Goal: Transaction & Acquisition: Purchase product/service

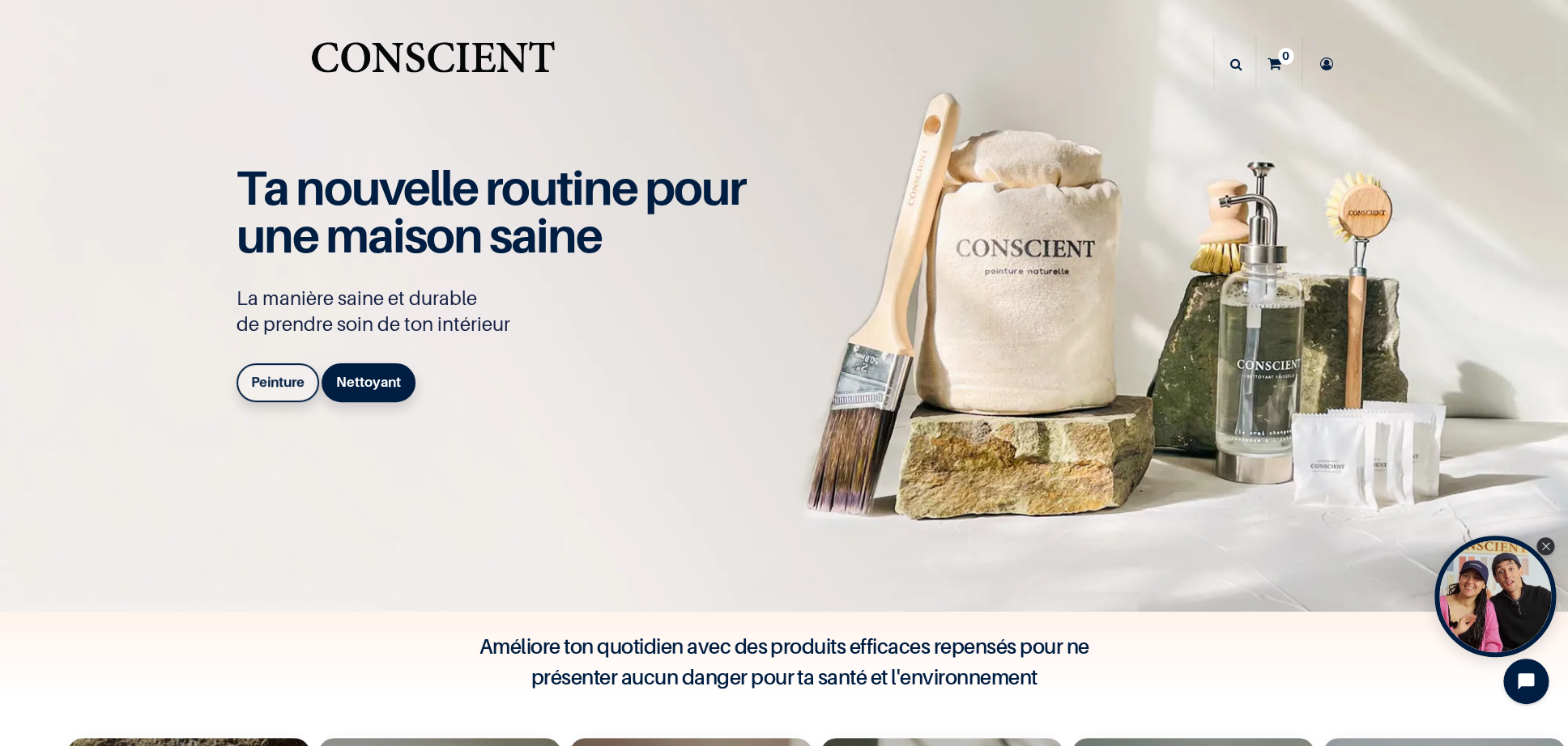
click at [298, 388] on b "Peinture" at bounding box center [277, 382] width 53 height 16
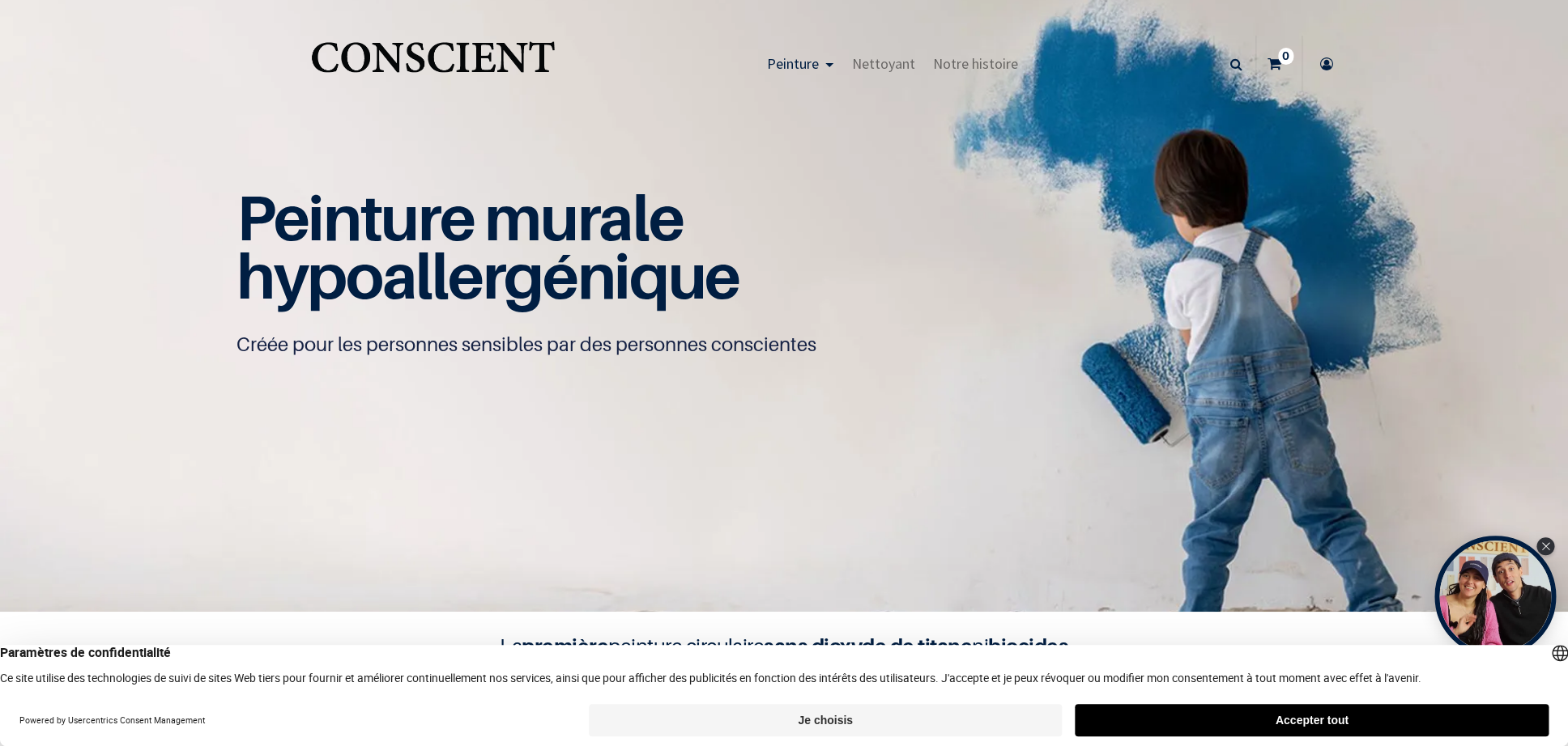
scroll to position [2, 0]
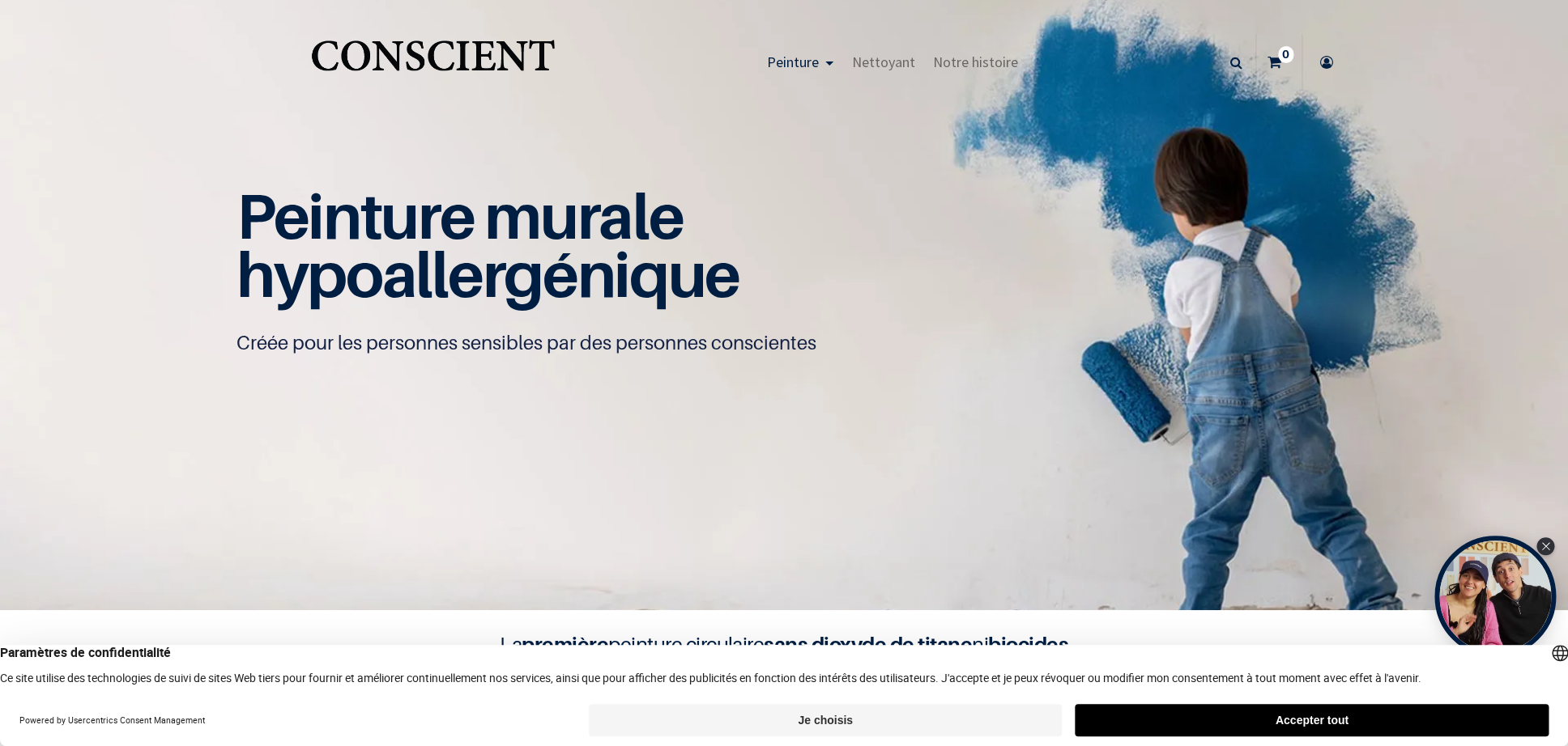
click at [821, 84] on link "Peinture" at bounding box center [799, 62] width 85 height 57
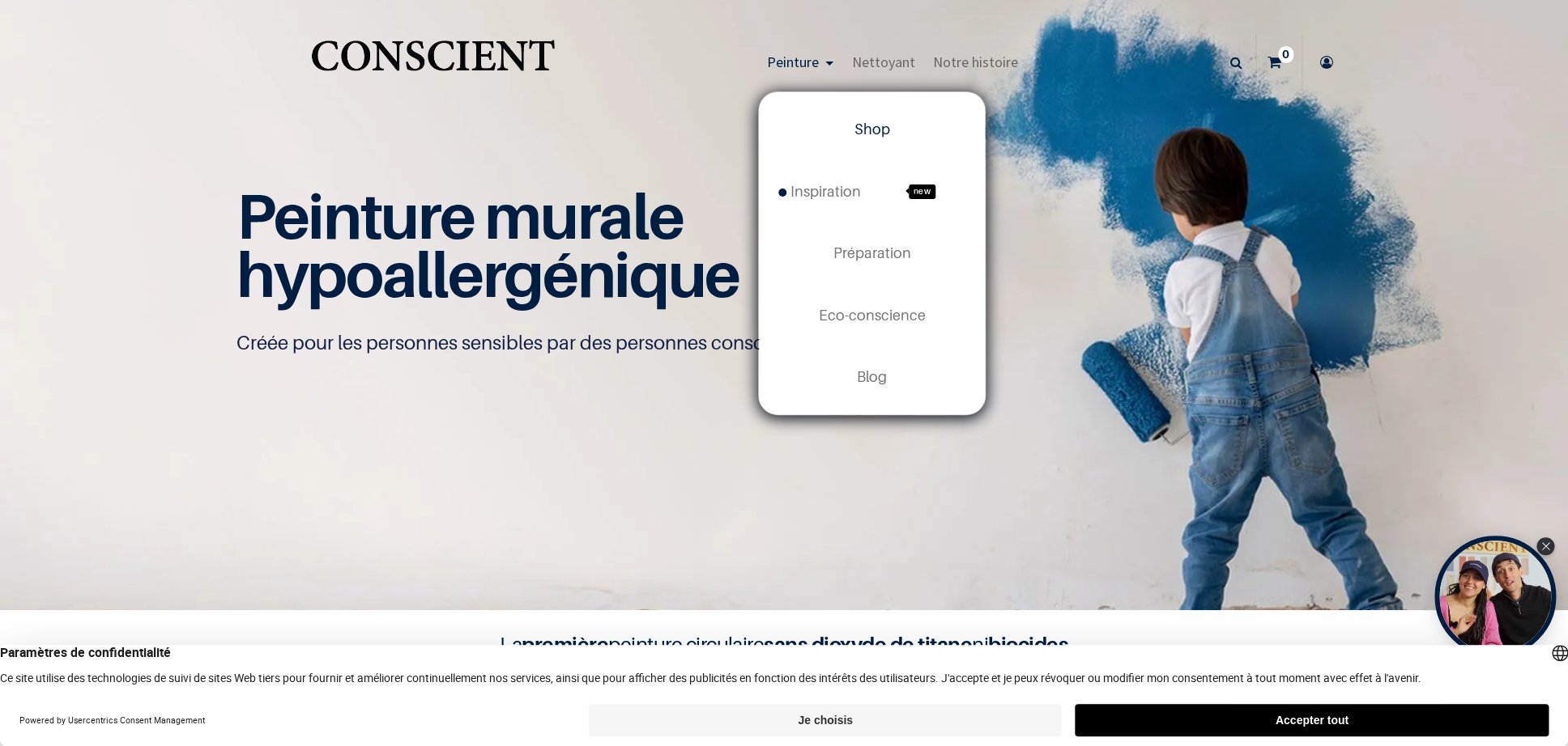
scroll to position [0, 0]
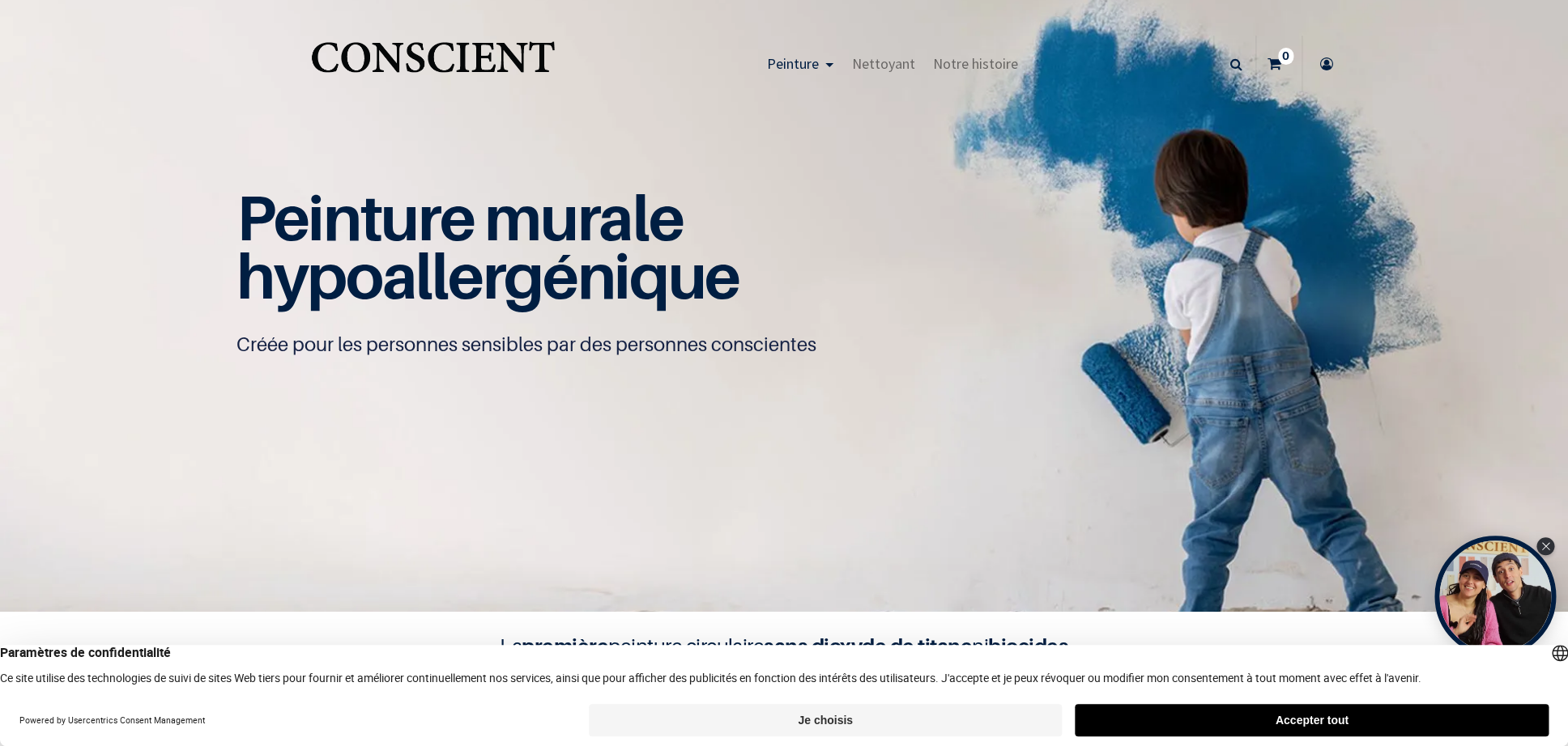
click at [807, 68] on span "Peinture" at bounding box center [792, 63] width 52 height 19
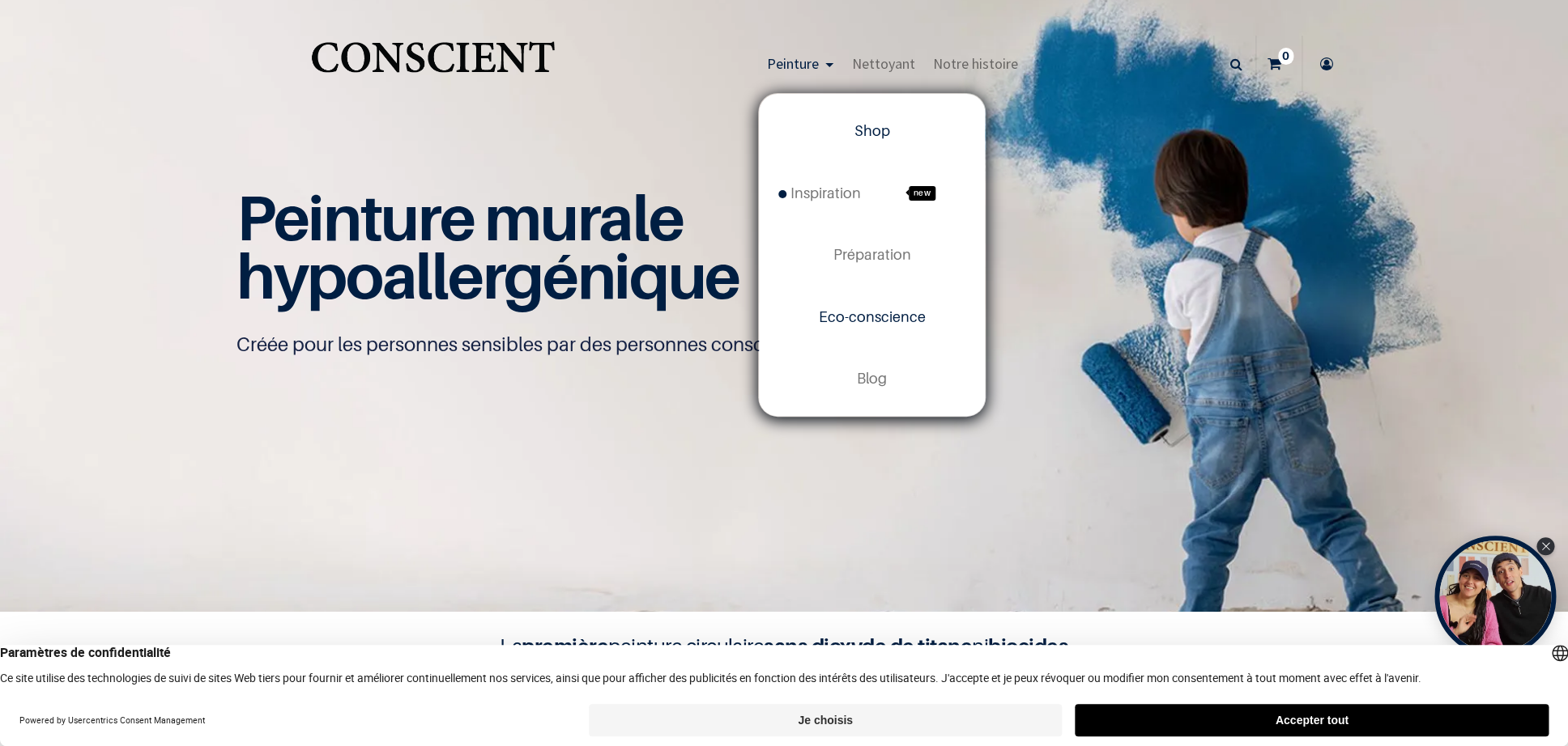
click at [783, 325] on link "Eco-conscience" at bounding box center [871, 316] width 226 height 61
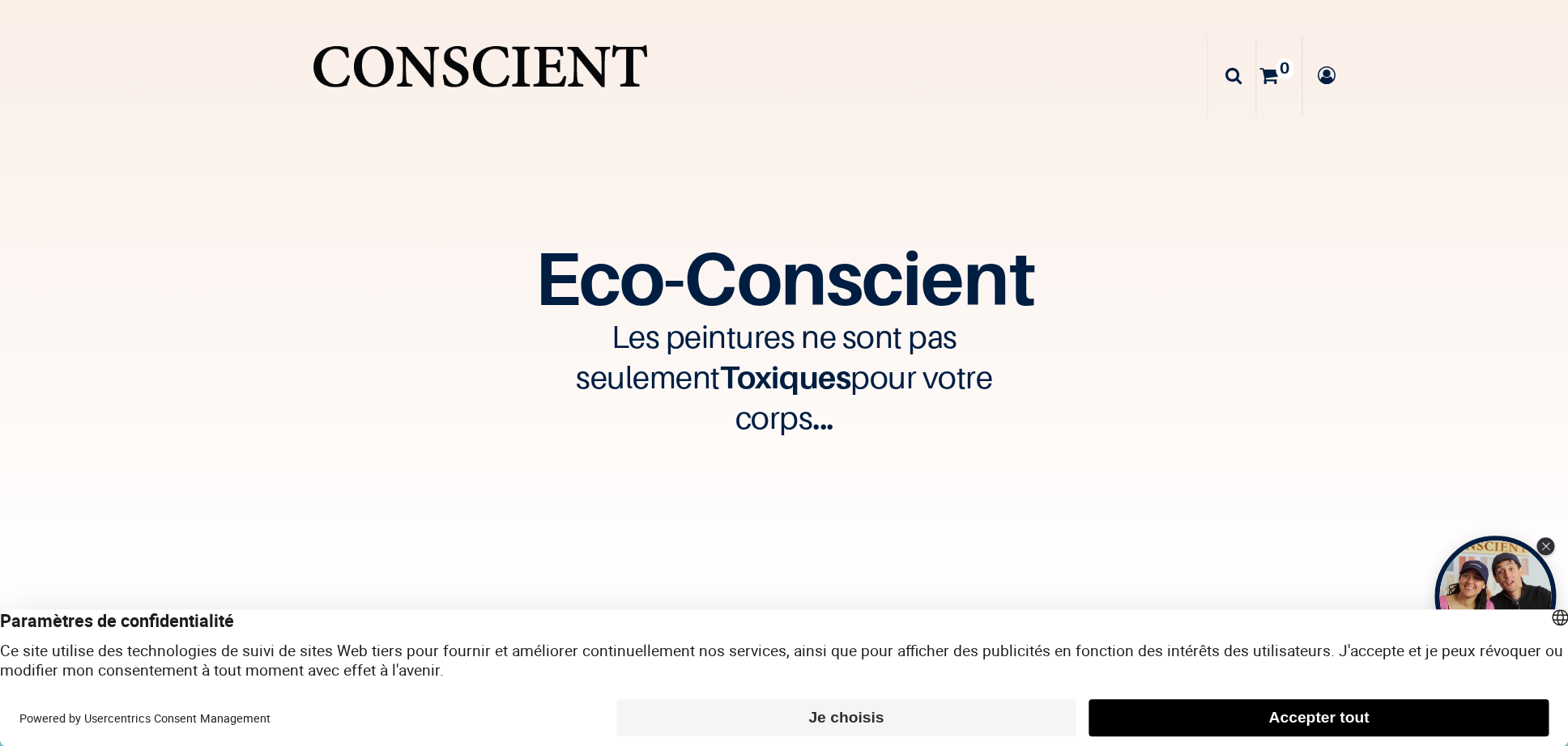
click at [873, 713] on button "Je choisis" at bounding box center [846, 717] width 460 height 37
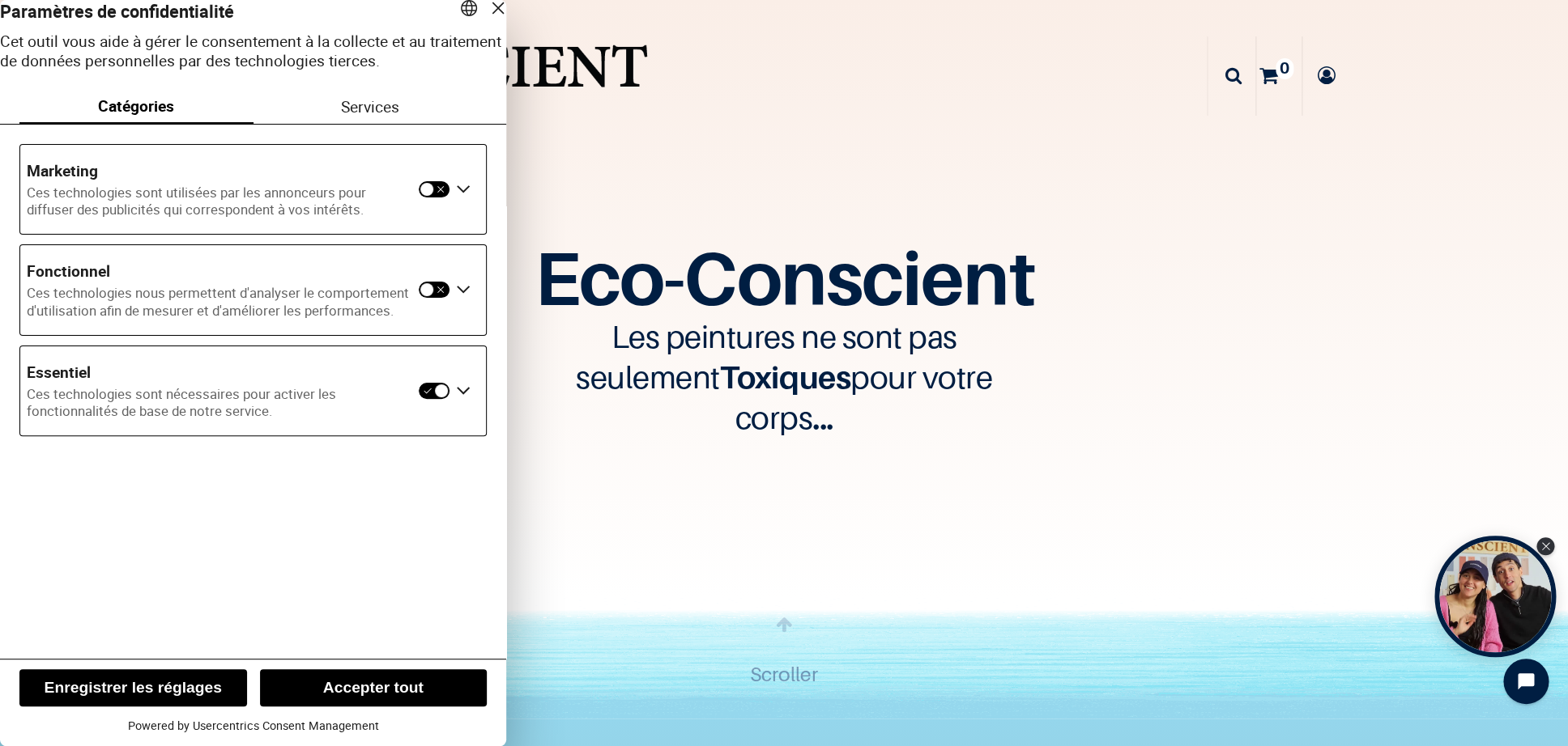
click at [381, 512] on div "Français English Paramètres de confidentialité Cet outil vous aide à gérer le c…" at bounding box center [253, 329] width 506 height 659
click at [486, 19] on div "Fermer la couche" at bounding box center [497, 7] width 22 height 22
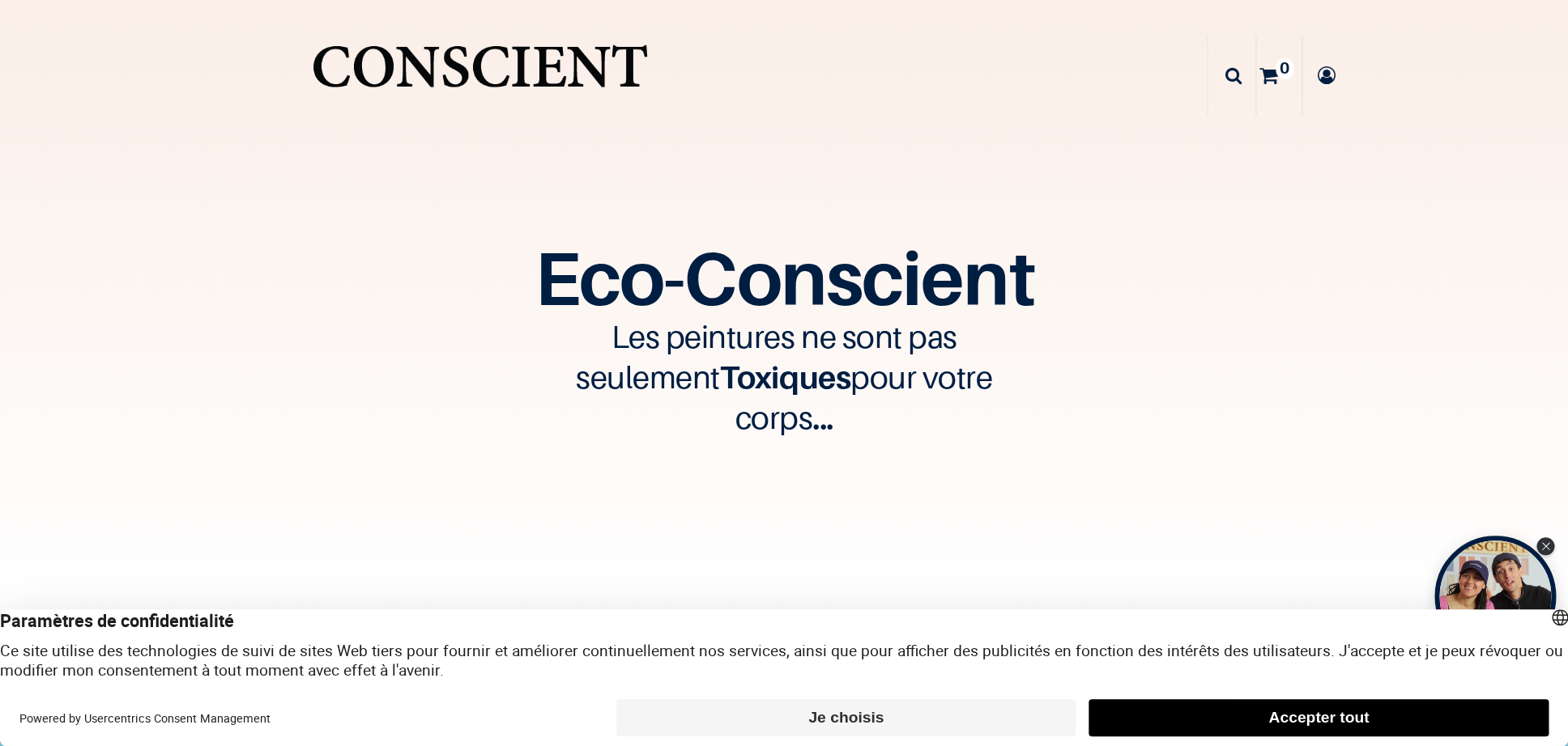
click at [1548, 616] on div "Français English" at bounding box center [1559, 617] width 22 height 22
click at [1075, 497] on div "Eco-Conscient Les peintures ne sont pas seulement Toxiques pour votre corps ...…" at bounding box center [784, 298] width 1568 height 598
click at [1078, 485] on div "Eco-Conscient Les peintures ne sont pas seulement Toxiques pour votre corps ...…" at bounding box center [784, 298] width 1568 height 598
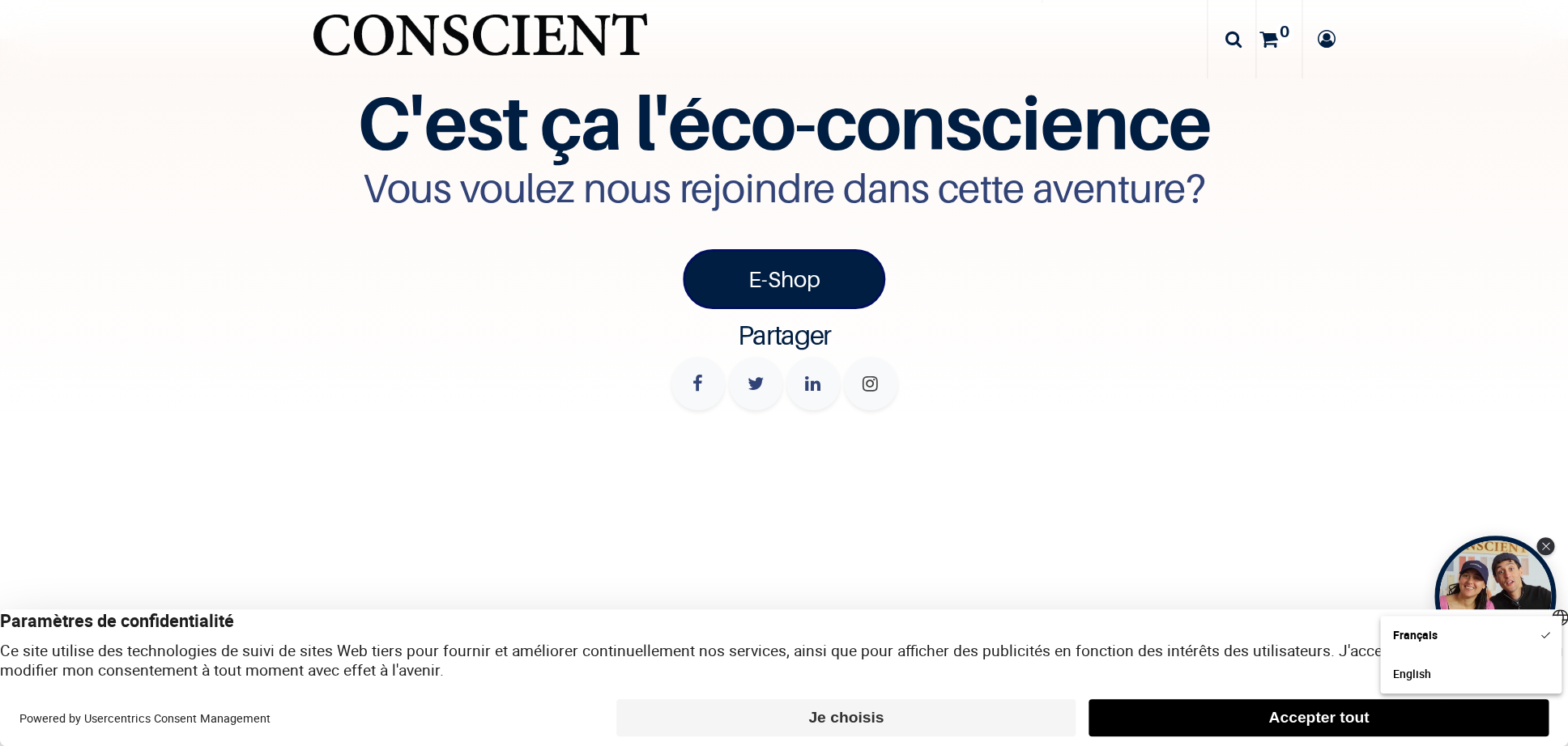
scroll to position [6246, 0]
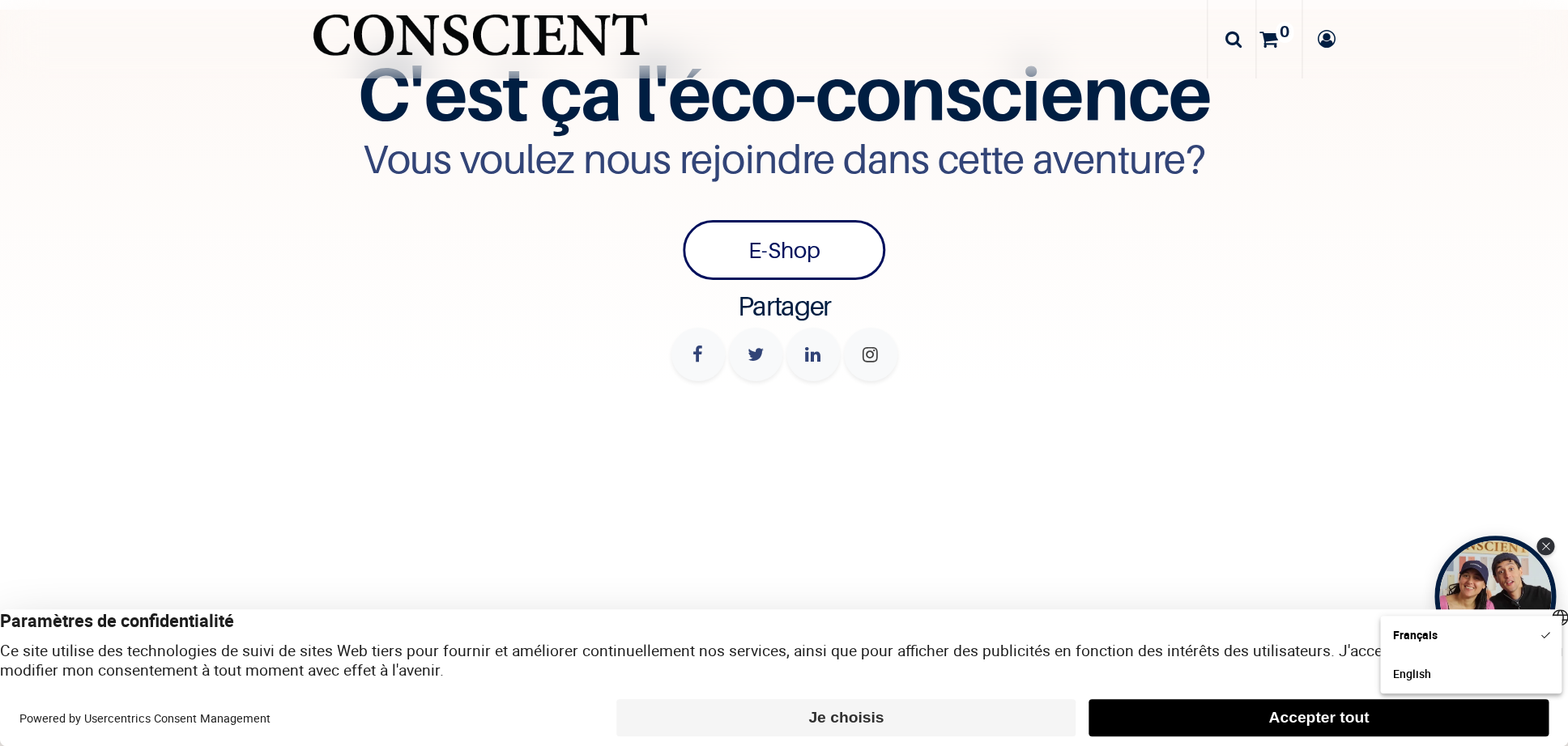
click at [817, 265] on link "E-Shop" at bounding box center [783, 250] width 202 height 60
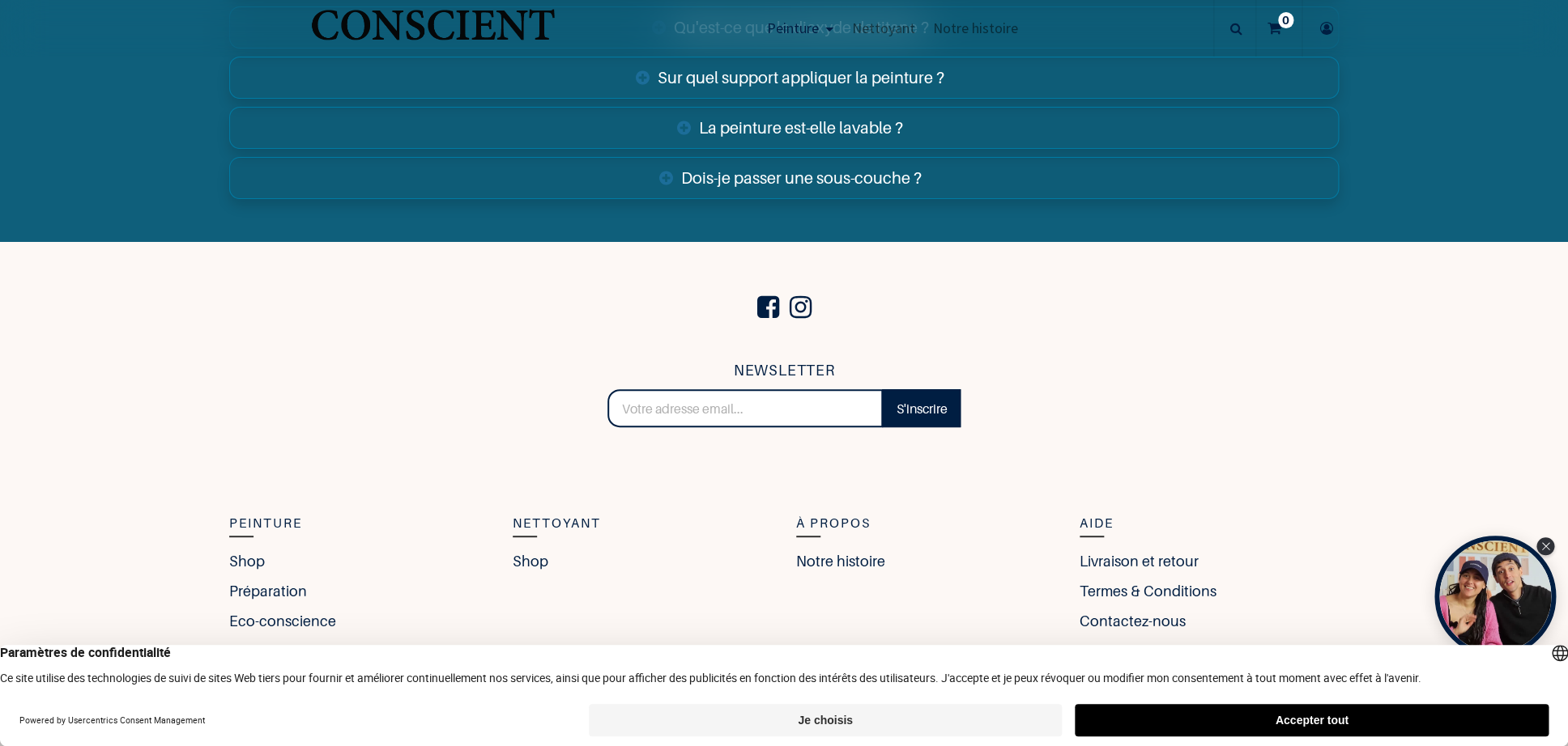
scroll to position [6354, 0]
